Goal: Navigation & Orientation: Find specific page/section

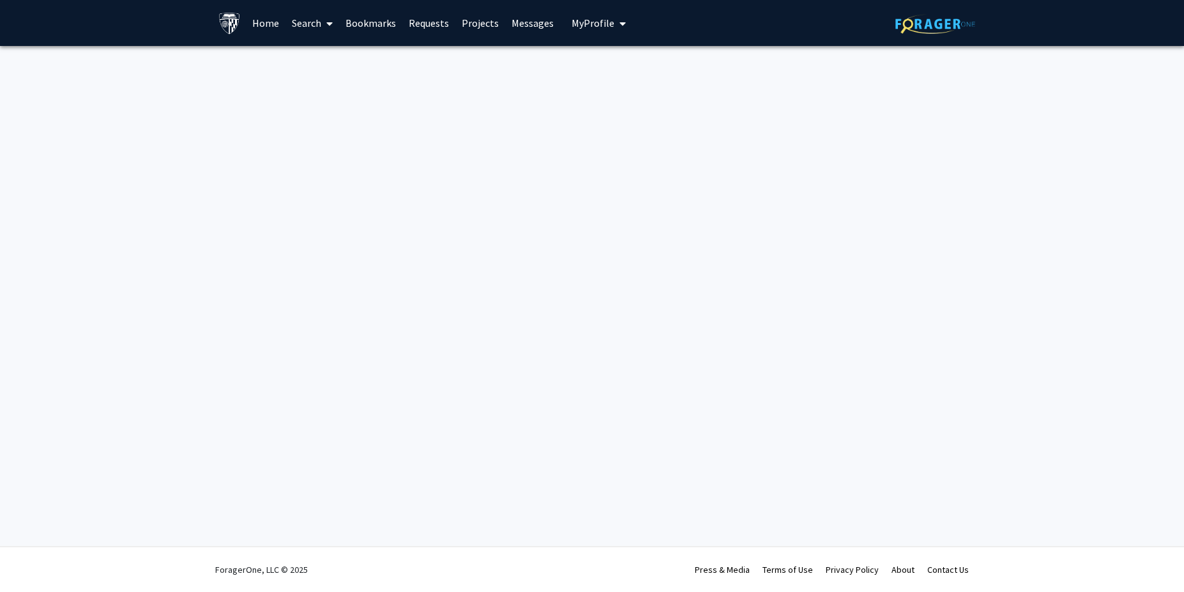
click at [250, 24] on link "Home" at bounding box center [266, 23] width 40 height 45
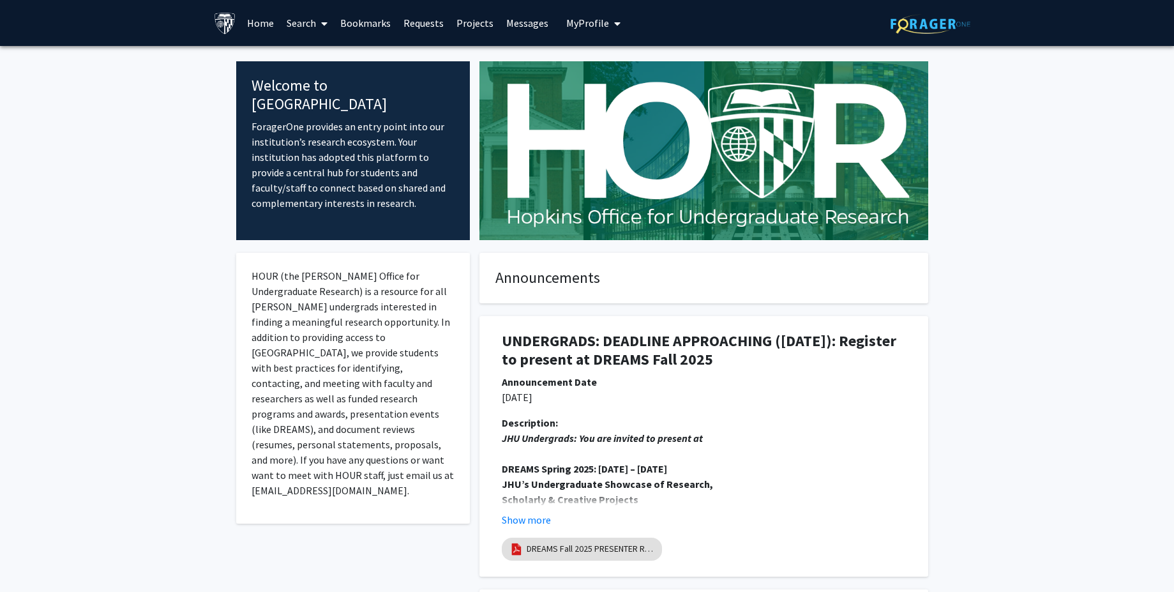
click at [365, 26] on link "Bookmarks" at bounding box center [365, 23] width 63 height 45
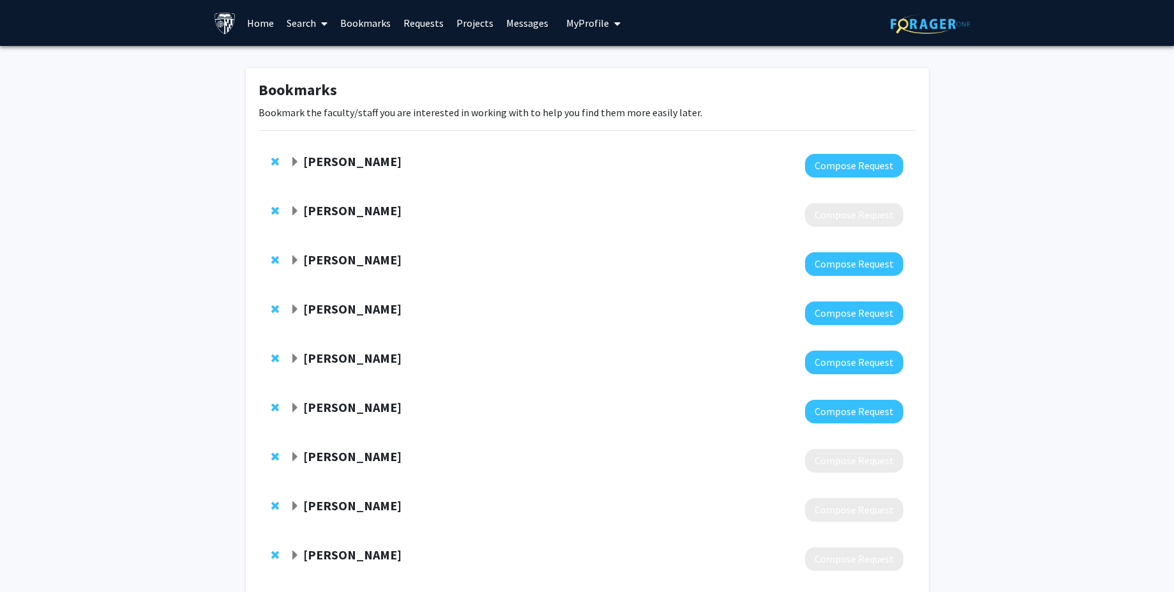
click at [307, 26] on link "Search" at bounding box center [307, 23] width 54 height 45
click at [338, 113] on span "Funding, Programs, & External Opportunities" at bounding box center [398, 110] width 237 height 26
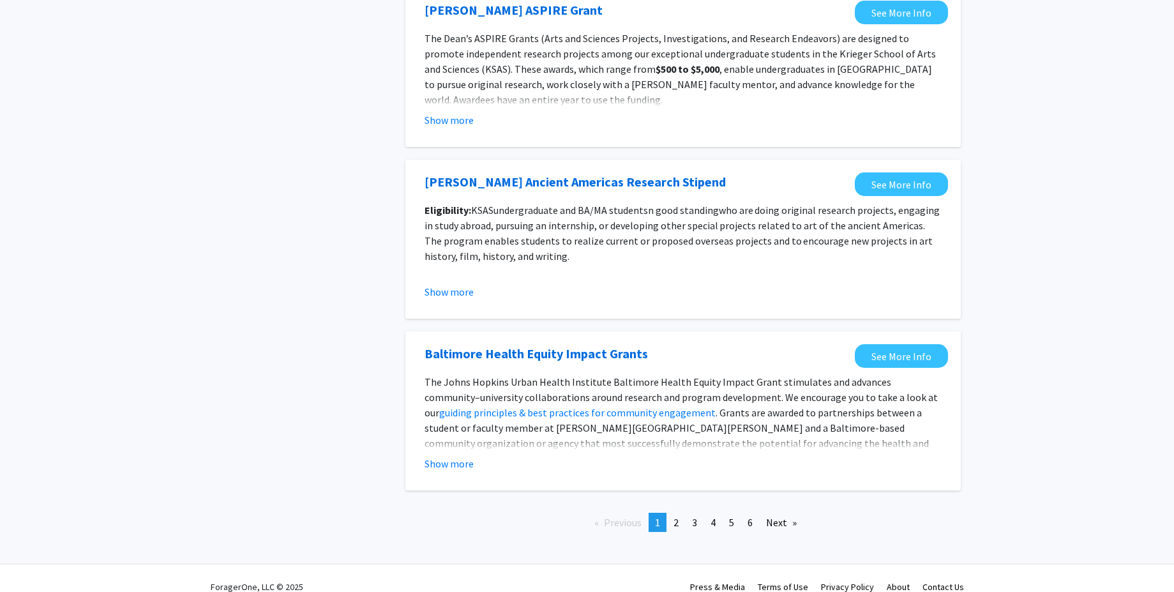
scroll to position [1324, 0]
